Goal: Task Accomplishment & Management: Use online tool/utility

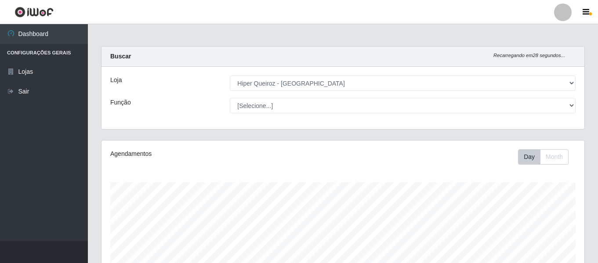
select select "497"
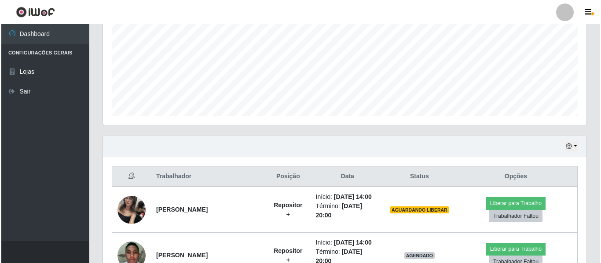
scroll to position [285, 0]
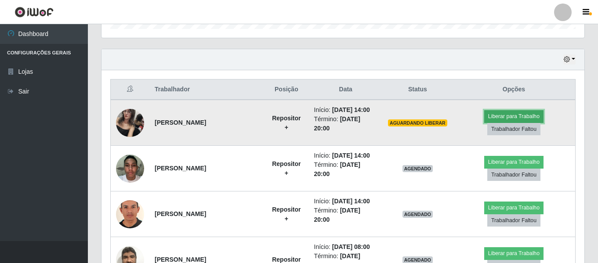
click at [528, 117] on button "Liberar para Trabalho" at bounding box center [514, 116] width 59 height 12
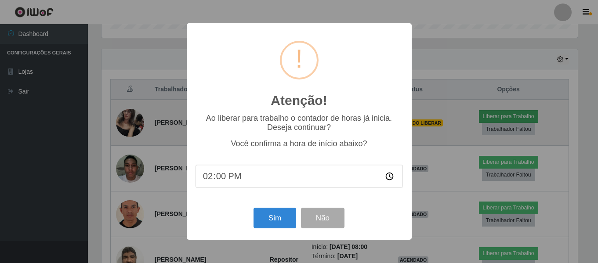
scroll to position [182, 479]
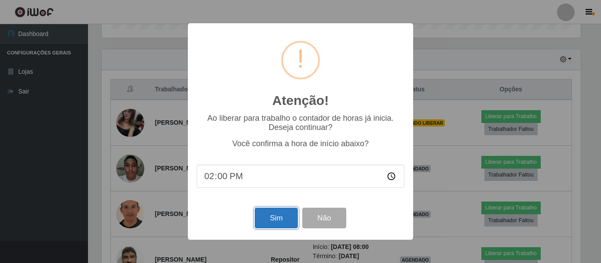
click at [266, 223] on button "Sim" at bounding box center [276, 218] width 43 height 21
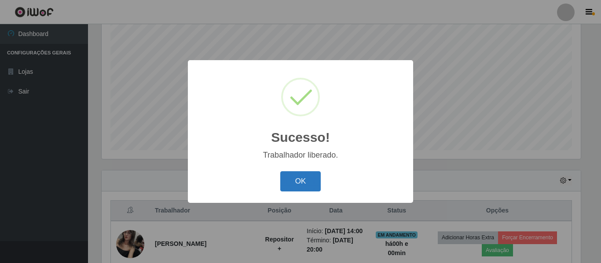
click at [303, 184] on button "OK" at bounding box center [300, 181] width 41 height 21
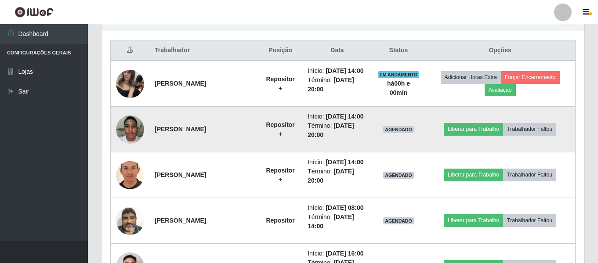
scroll to position [340, 0]
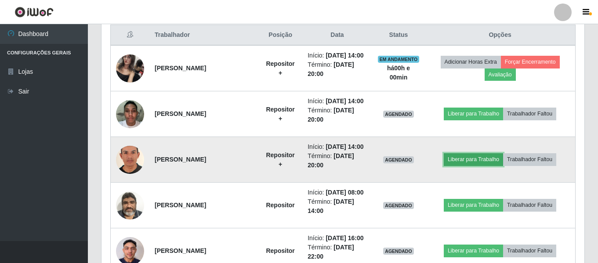
click at [481, 166] on button "Liberar para Trabalho" at bounding box center [473, 159] width 59 height 12
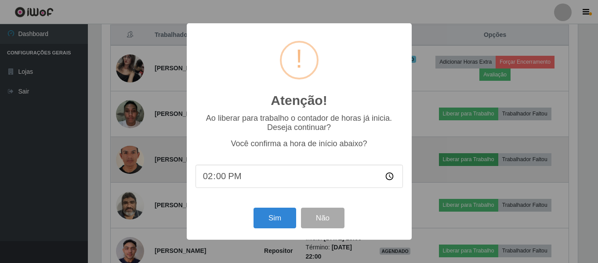
scroll to position [182, 479]
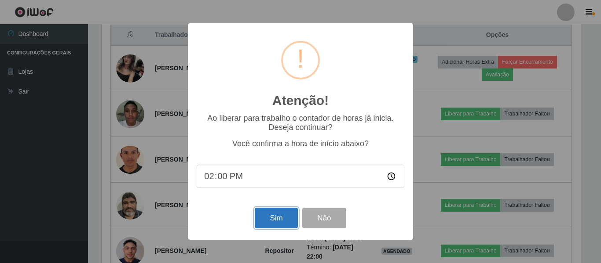
click at [288, 216] on button "Sim" at bounding box center [276, 218] width 43 height 21
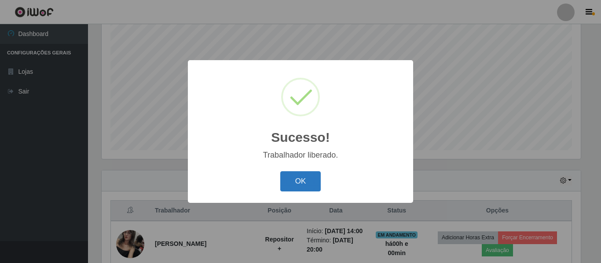
click at [292, 190] on button "OK" at bounding box center [300, 181] width 41 height 21
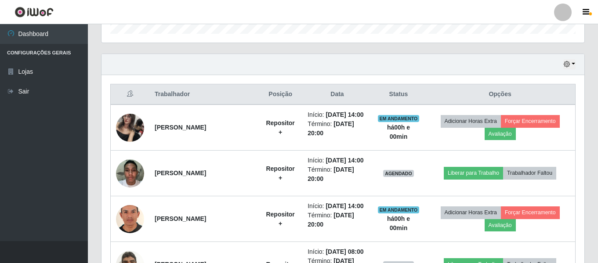
scroll to position [296, 0]
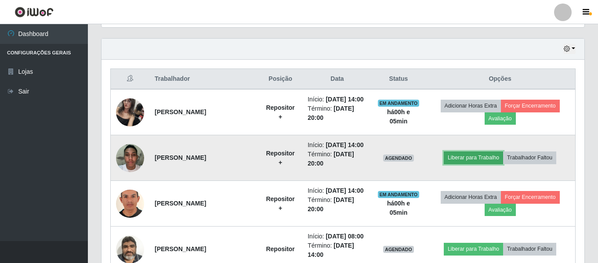
click at [487, 164] on button "Liberar para Trabalho" at bounding box center [473, 158] width 59 height 12
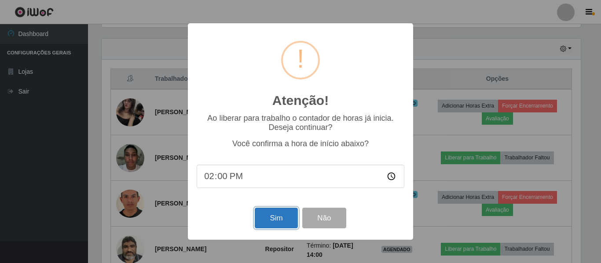
click at [289, 223] on button "Sim" at bounding box center [276, 218] width 43 height 21
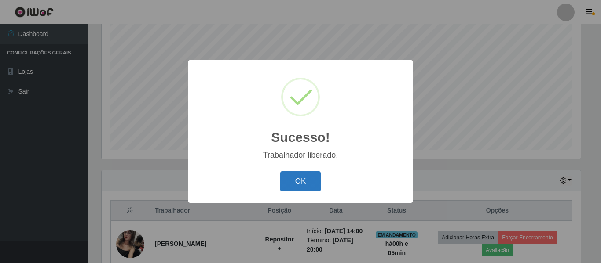
click at [301, 182] on button "OK" at bounding box center [300, 181] width 41 height 21
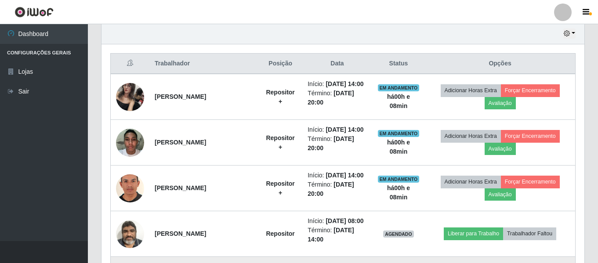
scroll to position [296, 0]
